Goal: Information Seeking & Learning: Find contact information

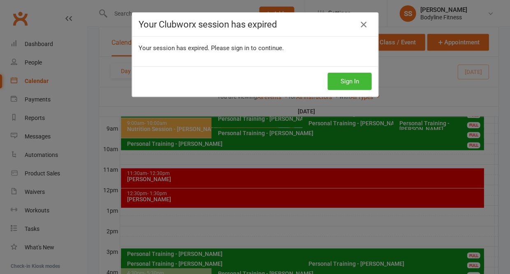
scroll to position [229, 0]
click at [340, 77] on button "Sign In" at bounding box center [349, 81] width 44 height 17
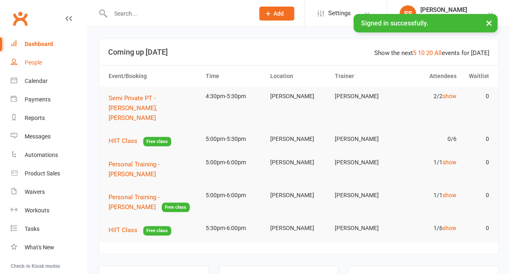
click at [43, 60] on link "People" at bounding box center [49, 62] width 76 height 19
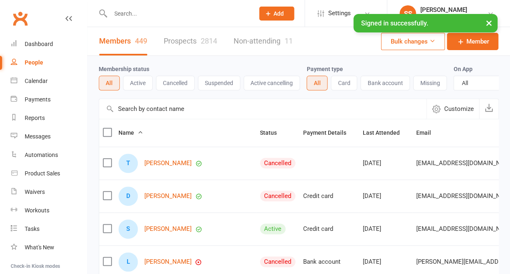
click at [192, 35] on link "Prospects 2814" at bounding box center [190, 41] width 53 height 28
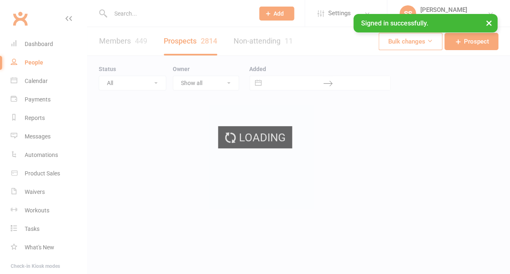
select select "50"
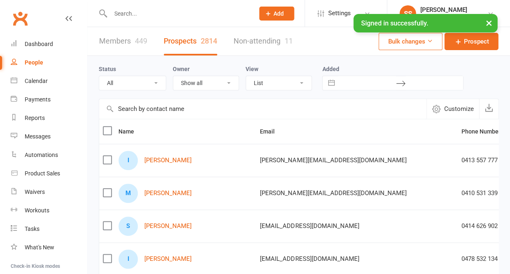
select select "New Lead"
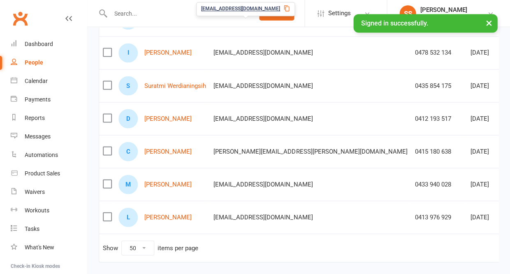
scroll to position [208, 0]
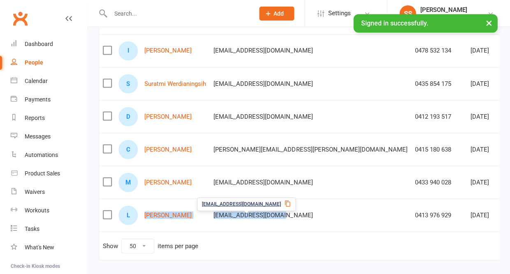
drag, startPoint x: 141, startPoint y: 219, endPoint x: 290, endPoint y: 222, distance: 148.9
click at [290, 222] on tr "L Liza Thurai mili2oneone@gmail.com 0413 976 929 Sep 30, 2022 Sara Scalone New …" at bounding box center [380, 215] width 563 height 33
copy tr "Liza Thurai mili2oneone@gmail.com"
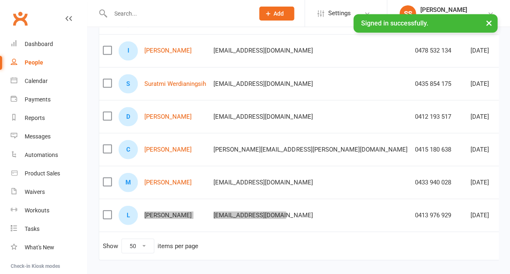
scroll to position [204, 0]
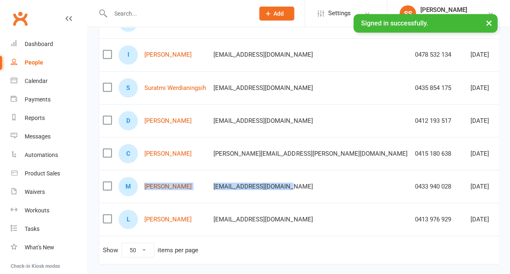
drag, startPoint x: 288, startPoint y: 188, endPoint x: 145, endPoint y: 190, distance: 142.7
click at [145, 190] on tr "M Marie Vidal marievidal903@yahoo.com 0433 940 028 Sep 15, 2023 Sara Scalone Ne…" at bounding box center [380, 186] width 563 height 33
copy tr "Marie Vidal marievidal903@yahoo.com"
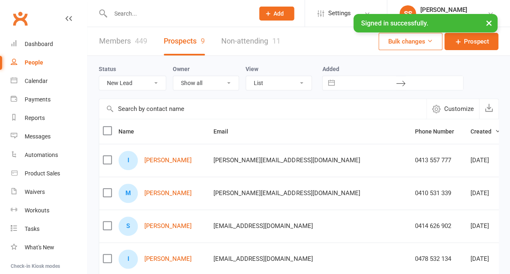
scroll to position [0, 0]
click at [134, 13] on input "text" at bounding box center [178, 14] width 141 height 12
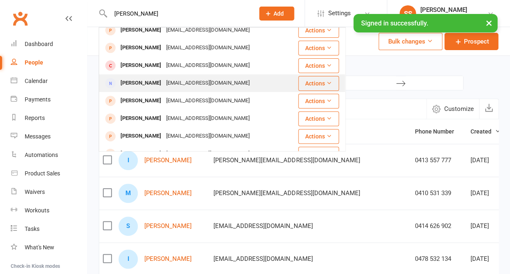
scroll to position [34, 0]
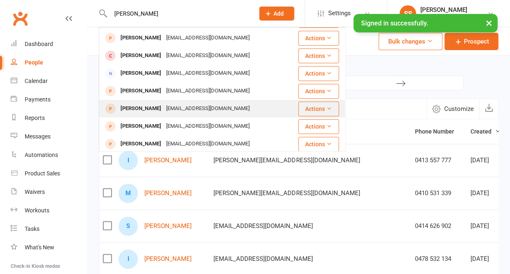
type input "Natalie"
click at [144, 109] on div "Natalie Hawes" at bounding box center [141, 109] width 46 height 12
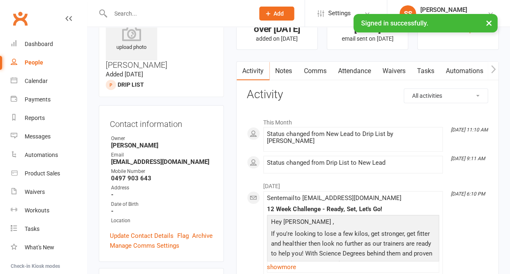
scroll to position [37, 0]
click at [110, 151] on li "Email boxernat71@gmail.com" at bounding box center [161, 158] width 103 height 14
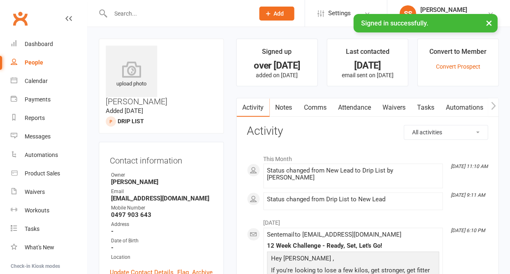
scroll to position [0, 0]
drag, startPoint x: 112, startPoint y: 173, endPoint x: 183, endPoint y: 172, distance: 71.6
click at [183, 195] on strong "boxernat71@gmail.com" at bounding box center [162, 198] width 102 height 7
copy strong "boxernat71@gmail.com"
click at [39, 63] on div "People" at bounding box center [34, 62] width 19 height 7
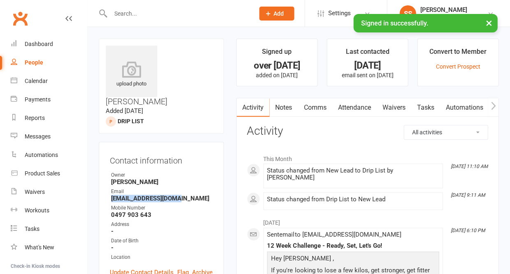
select select "50"
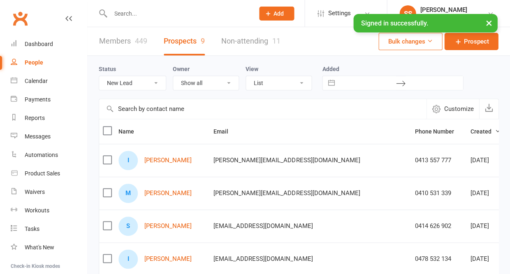
select select "Drip List"
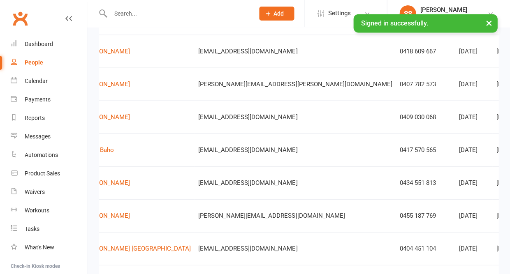
scroll to position [0, 61]
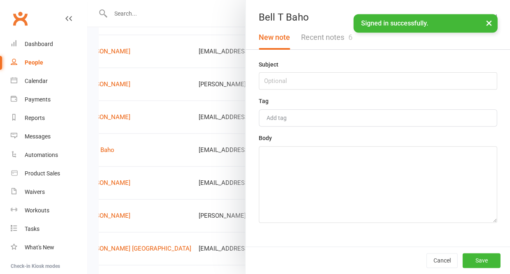
click at [336, 39] on button "Recent notes 6" at bounding box center [326, 37] width 62 height 24
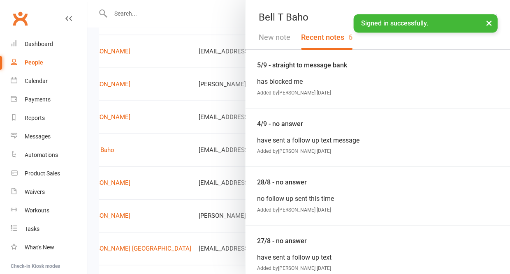
scroll to position [0, 0]
click at [487, 22] on button "×" at bounding box center [488, 23] width 15 height 18
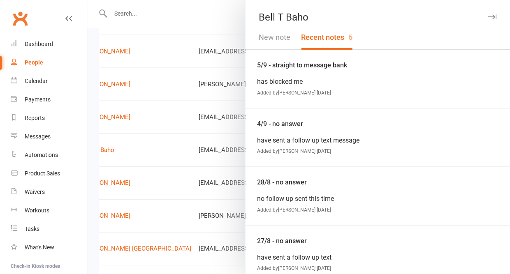
click at [491, 18] on icon "button" at bounding box center [492, 16] width 9 height 5
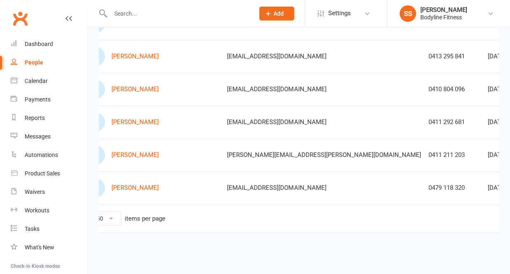
scroll to position [0, 42]
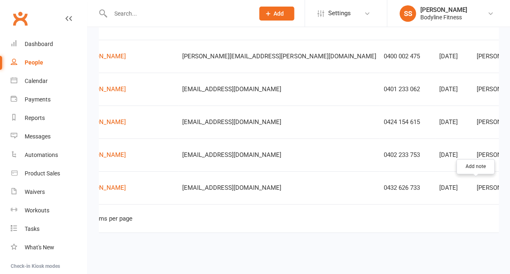
scroll to position [0, 65]
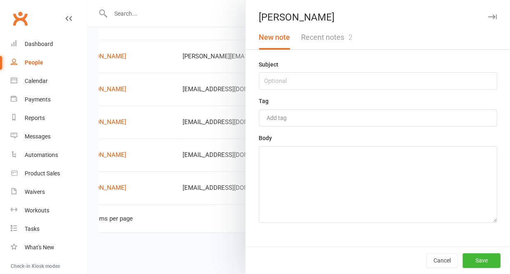
click at [336, 39] on button "Recent notes 2" at bounding box center [326, 37] width 62 height 24
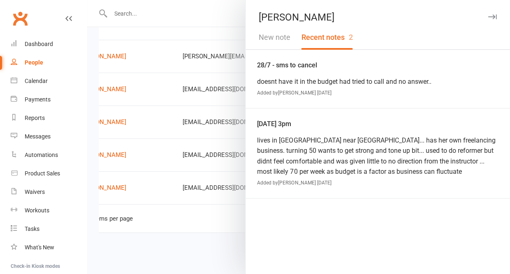
click at [493, 14] on icon "button" at bounding box center [492, 16] width 9 height 5
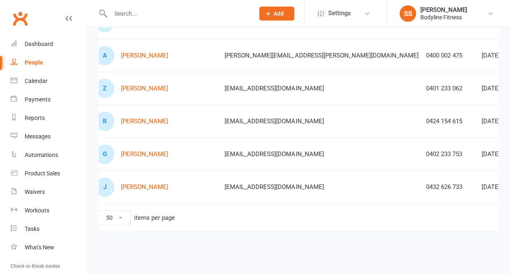
scroll to position [1584, 0]
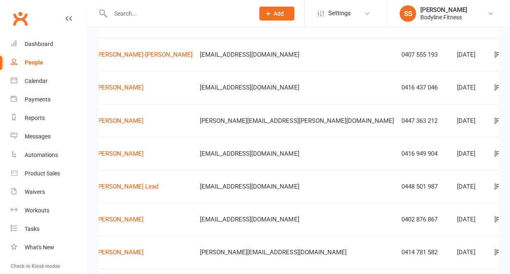
scroll to position [0, 48]
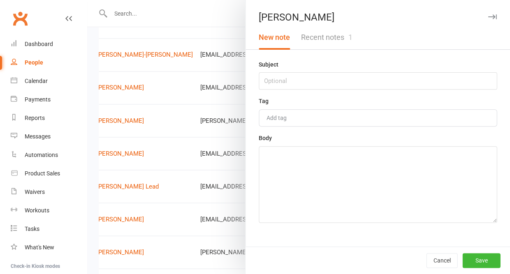
click at [343, 43] on button "Recent notes 1" at bounding box center [326, 37] width 62 height 24
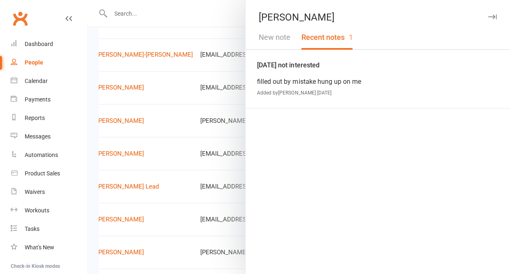
click at [493, 16] on icon "button" at bounding box center [492, 16] width 9 height 5
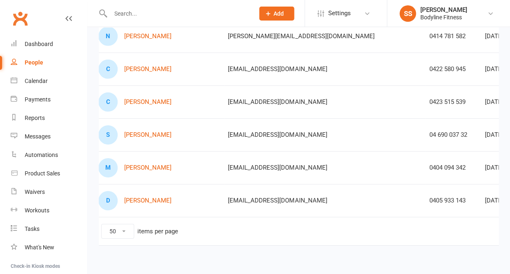
scroll to position [1572, 0]
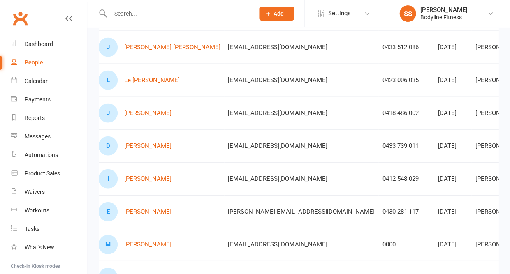
scroll to position [245, 0]
click at [38, 83] on link "Calendar" at bounding box center [49, 81] width 76 height 19
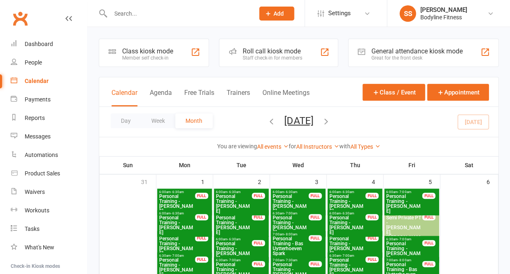
scroll to position [14, 0]
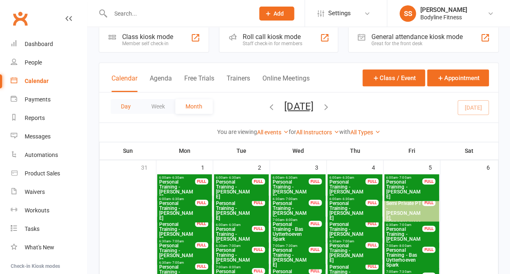
click at [125, 107] on button "Day" at bounding box center [126, 106] width 30 height 15
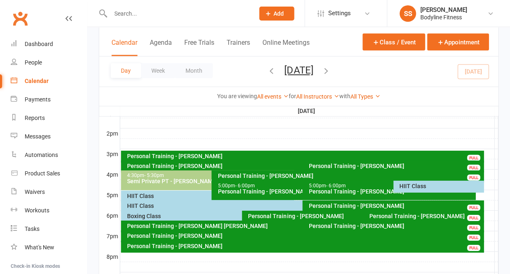
scroll to position [326, 0]
click at [412, 185] on div "HIIT Class" at bounding box center [440, 186] width 83 height 6
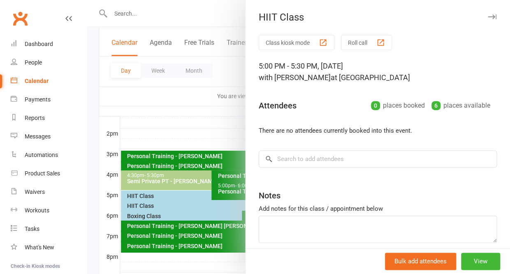
click at [491, 14] on icon "button" at bounding box center [492, 16] width 9 height 5
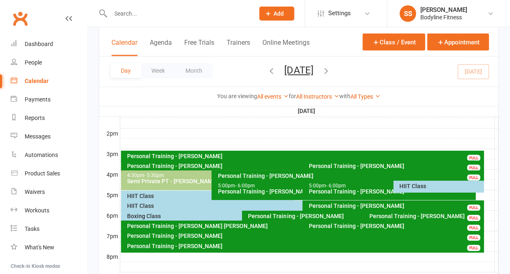
click at [151, 195] on div "HIIT Class" at bounding box center [210, 196] width 166 height 6
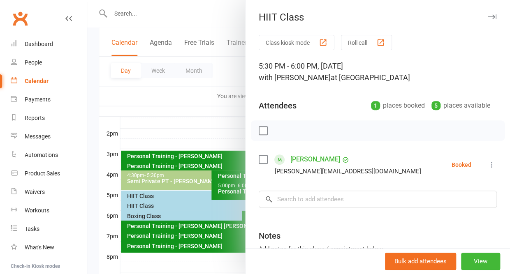
click at [489, 18] on icon "button" at bounding box center [492, 16] width 9 height 5
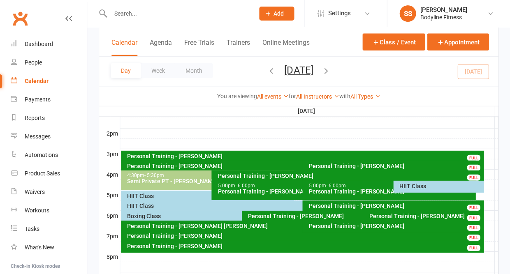
click at [131, 204] on div "HIIT Class" at bounding box center [300, 206] width 347 height 6
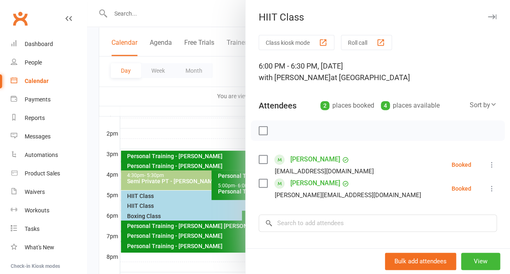
click at [491, 16] on icon "button" at bounding box center [492, 16] width 9 height 5
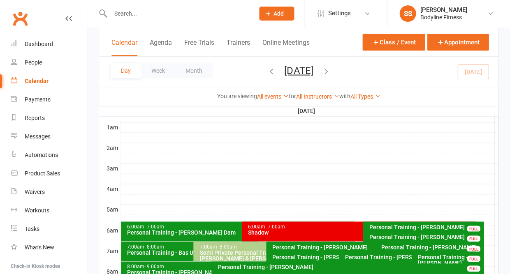
scroll to position [65, 0]
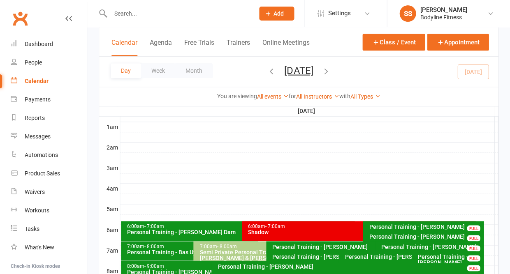
click at [330, 66] on icon "button" at bounding box center [325, 70] width 9 height 9
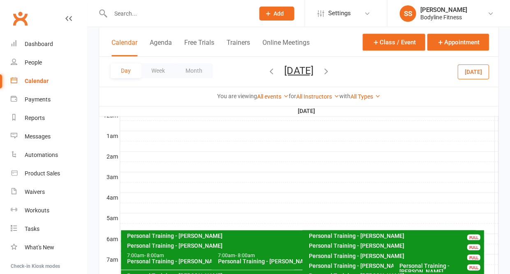
scroll to position [50, 0]
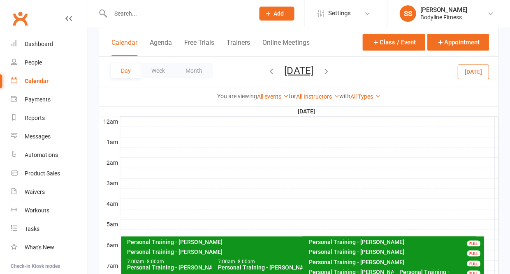
click at [289, 66] on button "Thursday, Sep 18, 2025" at bounding box center [298, 71] width 29 height 12
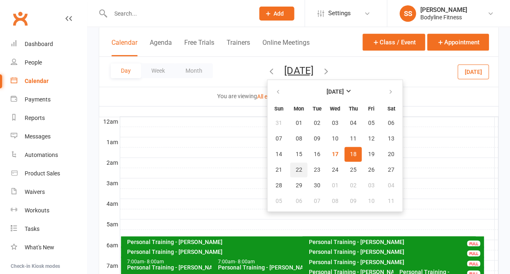
click at [295, 169] on span "22" at bounding box center [298, 170] width 7 height 7
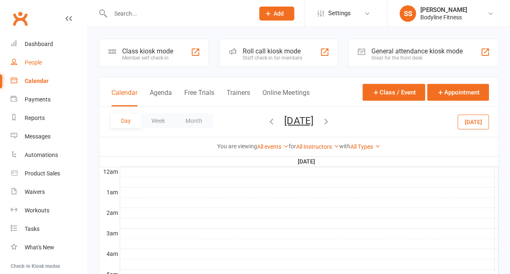
scroll to position [0, 0]
click at [37, 59] on div "People" at bounding box center [33, 62] width 17 height 7
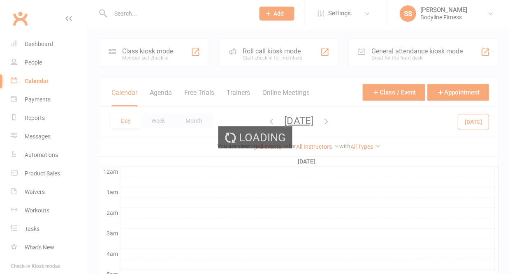
select select "50"
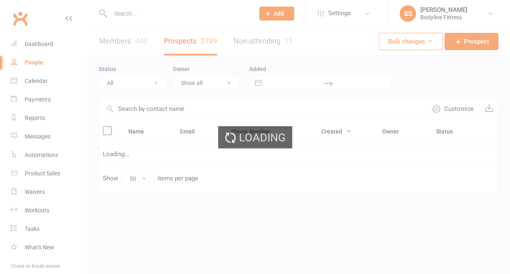
select select "Drip List"
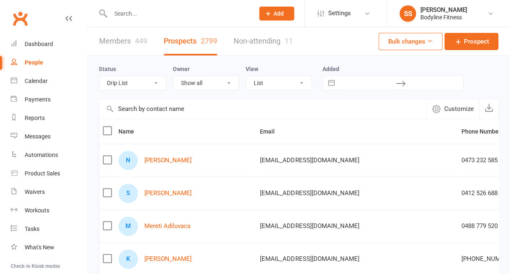
click at [132, 11] on input "text" at bounding box center [178, 14] width 141 height 12
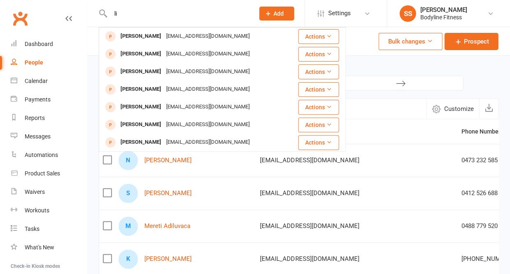
type input "l"
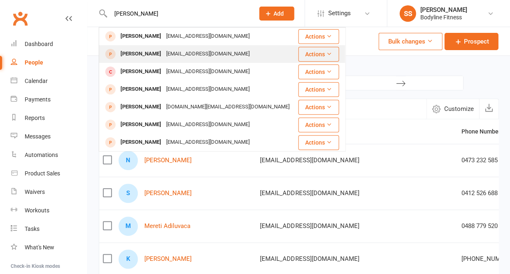
type input "lina"
click at [143, 56] on div "Lina Bartorilla" at bounding box center [141, 54] width 46 height 12
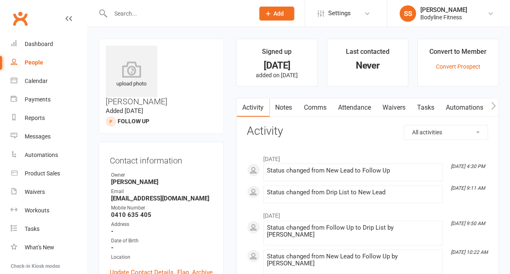
click at [123, 14] on input "text" at bounding box center [178, 14] width 141 height 12
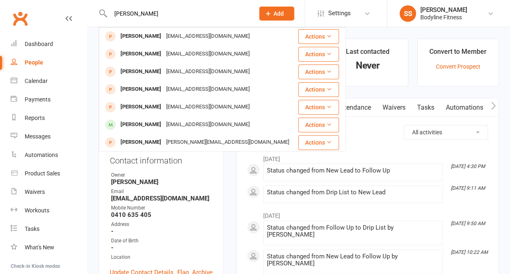
click at [131, 11] on input "susie" at bounding box center [178, 14] width 141 height 12
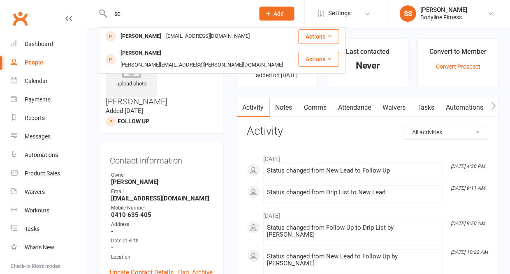
type input "s"
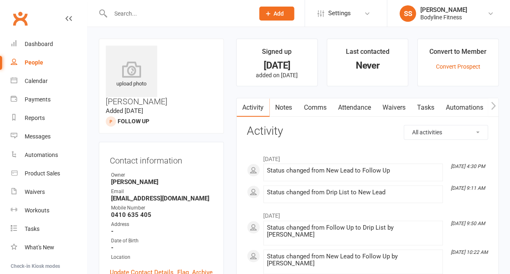
click at [285, 109] on link "Notes" at bounding box center [283, 107] width 28 height 19
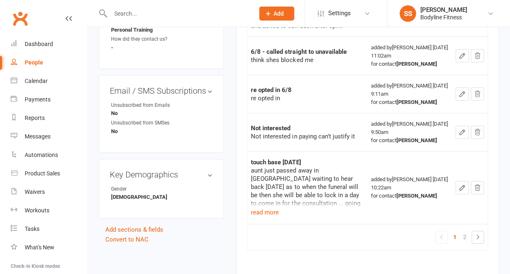
scroll to position [411, 0]
click at [271, 211] on button "read more" at bounding box center [265, 212] width 28 height 10
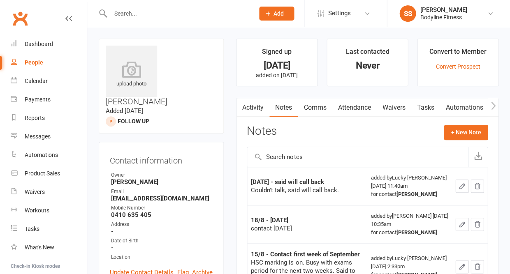
scroll to position [0, 0]
click at [134, 12] on input "text" at bounding box center [178, 14] width 141 height 12
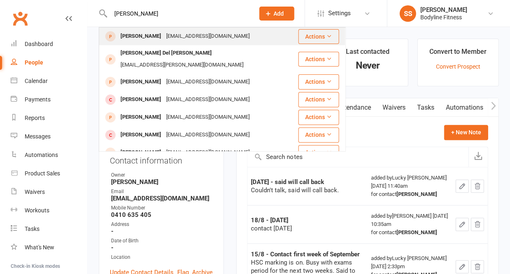
type input "rosario"
click at [139, 36] on div "Rosario Carbajal" at bounding box center [141, 36] width 46 height 12
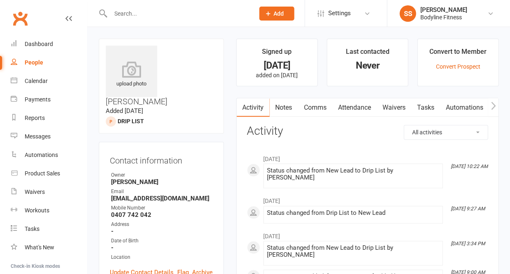
click at [286, 107] on link "Notes" at bounding box center [283, 107] width 28 height 19
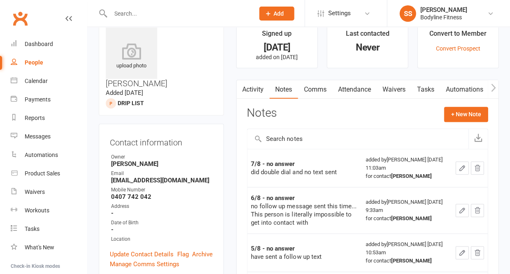
scroll to position [15, 0]
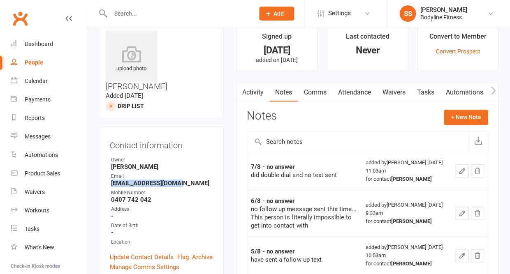
drag, startPoint x: 183, startPoint y: 153, endPoint x: 104, endPoint y: 155, distance: 79.4
click at [104, 155] on div "Contact information Owner Sara Scalone Email rozie2_68@hotmail.com Mobile Numbe…" at bounding box center [161, 205] width 125 height 157
copy strong "rozie2_68@hotmail.com"
click at [37, 59] on div "People" at bounding box center [34, 62] width 19 height 7
select select "50"
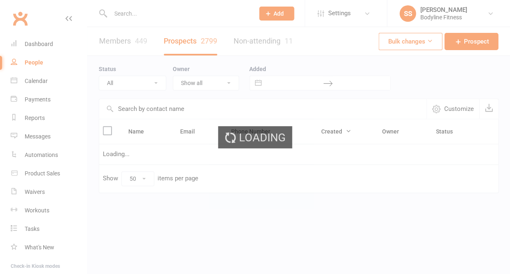
select select "Drip List"
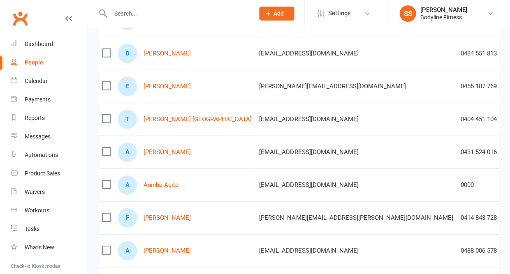
scroll to position [957, 0]
